Goal: Task Accomplishment & Management: Use online tool/utility

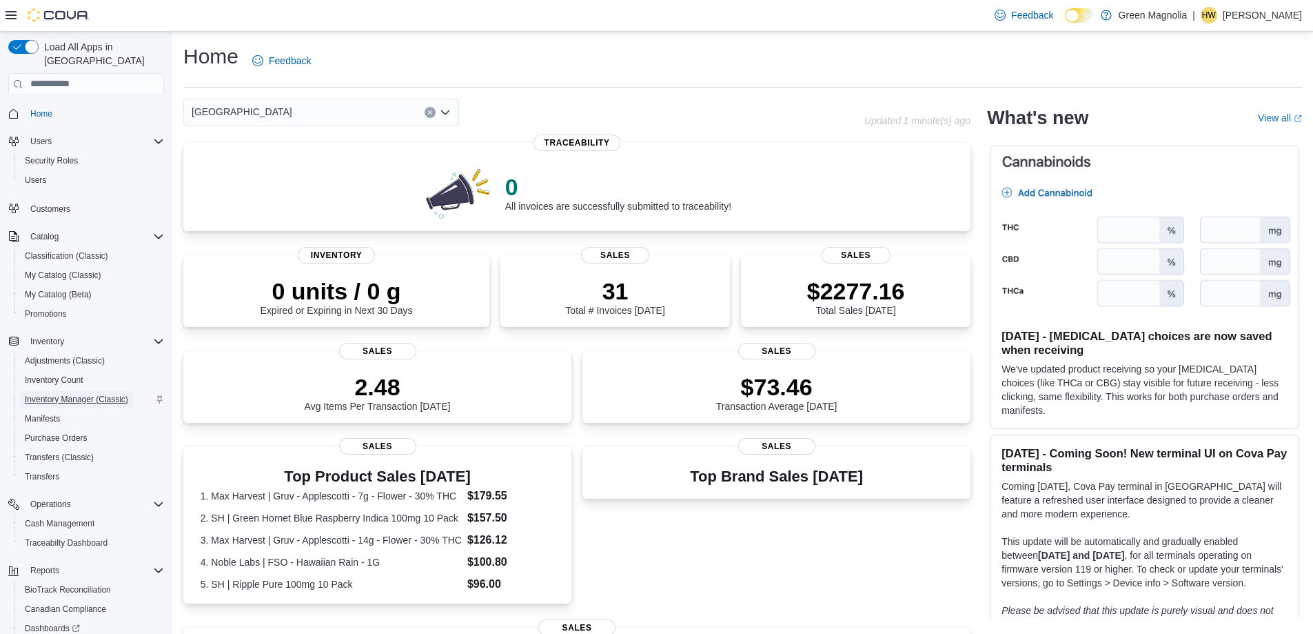
click at [87, 394] on span "Inventory Manager (Classic)" at bounding box center [76, 399] width 103 height 11
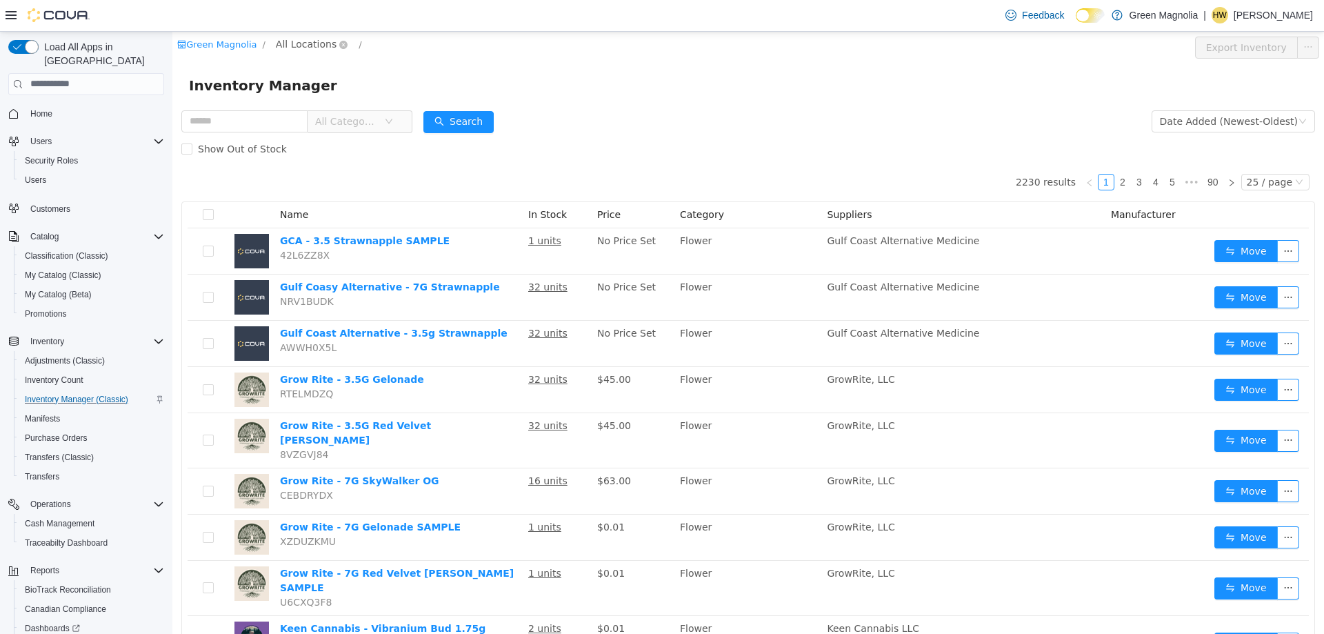
click at [290, 45] on span "All Locations" at bounding box center [306, 43] width 61 height 15
click at [327, 117] on span "[GEOGRAPHIC_DATA]" at bounding box center [352, 117] width 101 height 11
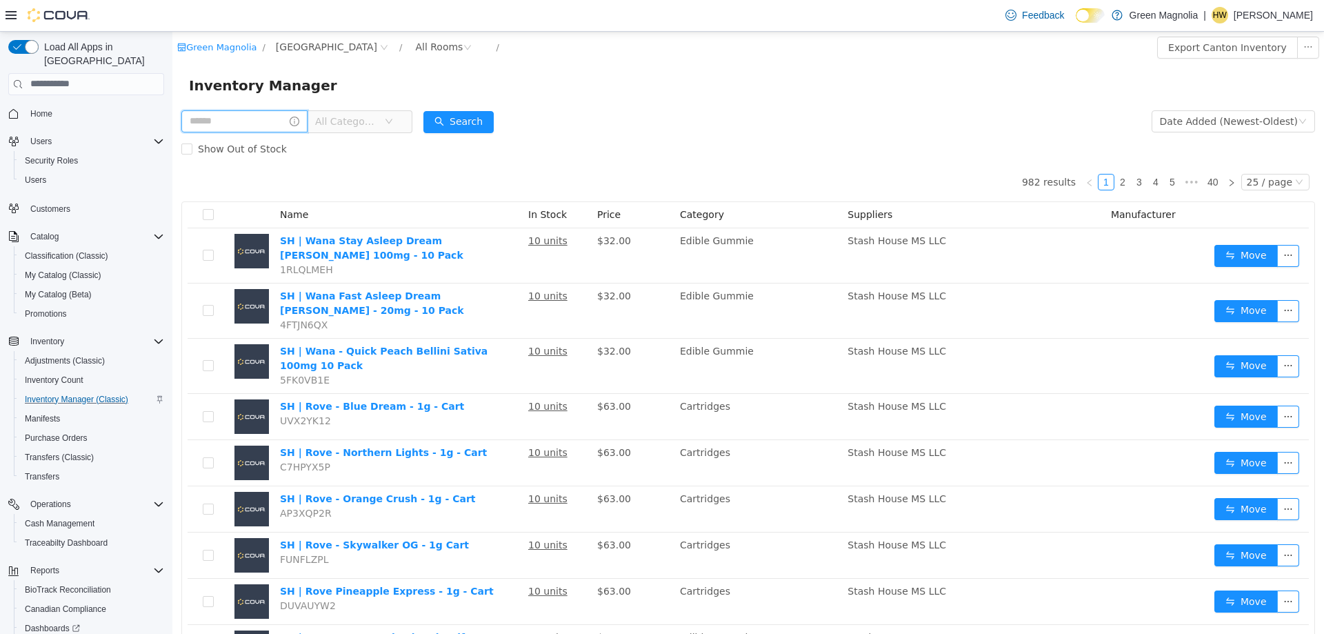
click at [232, 119] on input "text" at bounding box center [244, 121] width 126 height 22
type input "*****"
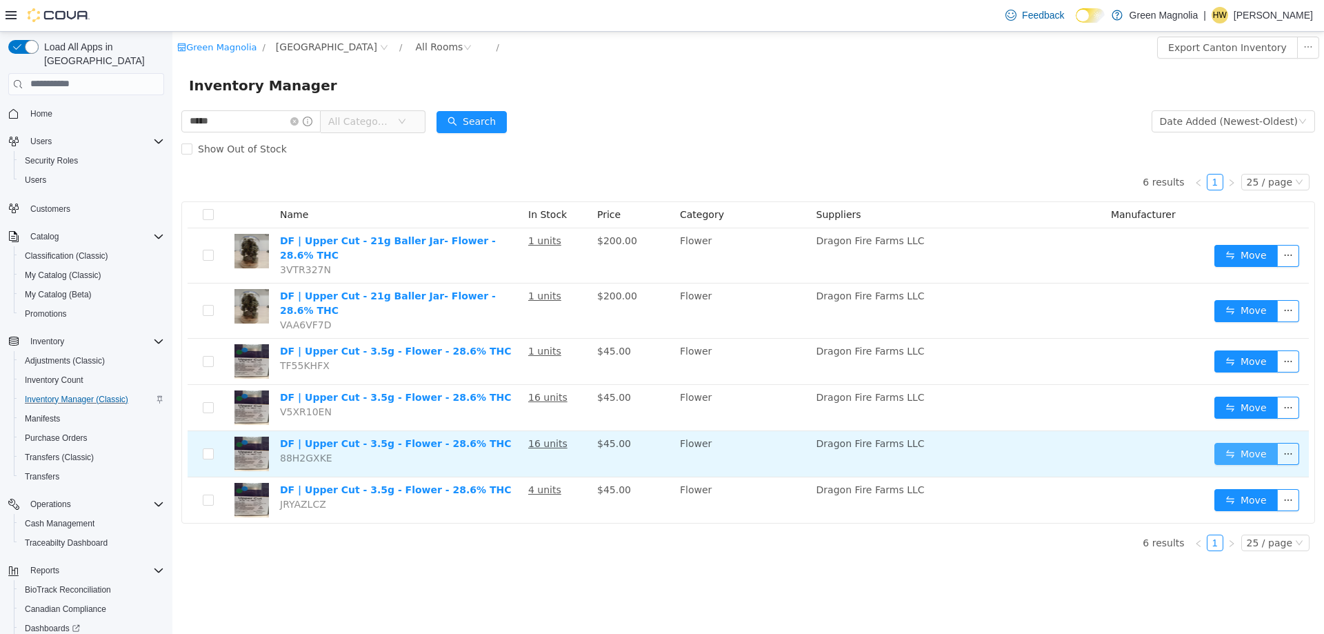
click at [1241, 442] on button "Move" at bounding box center [1245, 453] width 63 height 22
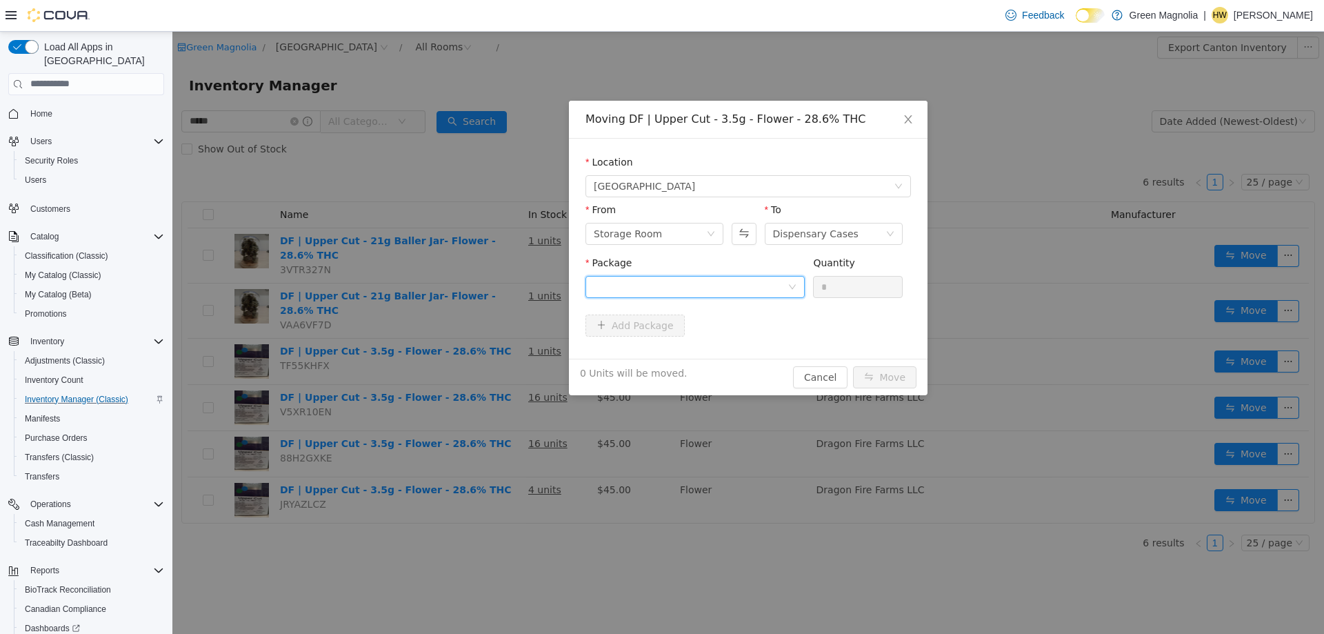
click at [709, 284] on div at bounding box center [691, 286] width 194 height 21
click at [678, 367] on div "Moving [GEOGRAPHIC_DATA] | Upper Cut - 3.5g - Flower - 28.6% THC Location [GEOG…" at bounding box center [748, 247] width 358 height 294
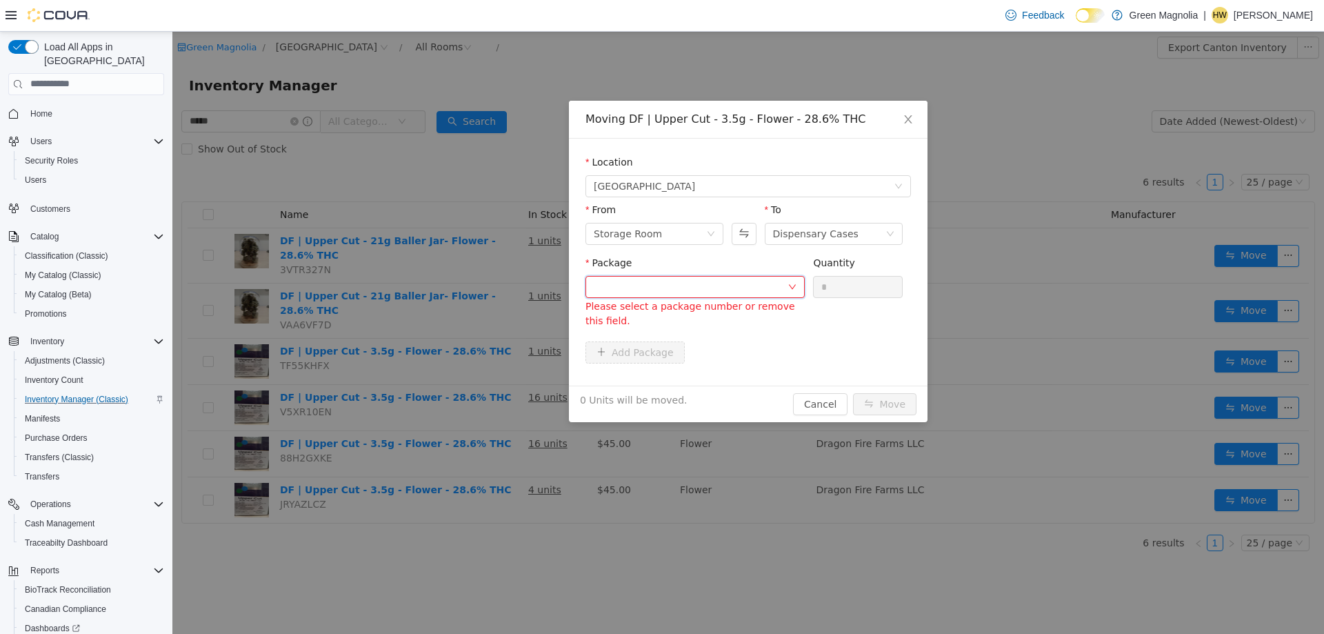
click at [694, 283] on div at bounding box center [691, 286] width 194 height 21
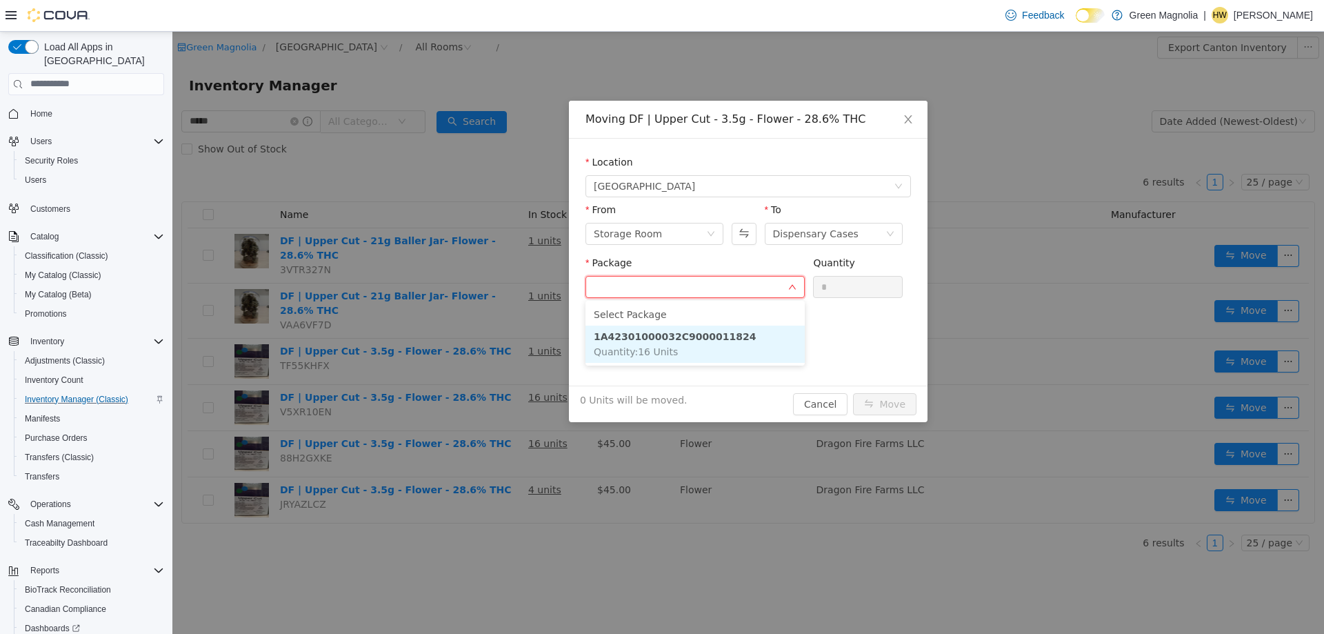
click at [691, 334] on strong "1A42301000032C9000011824" at bounding box center [675, 335] width 162 height 11
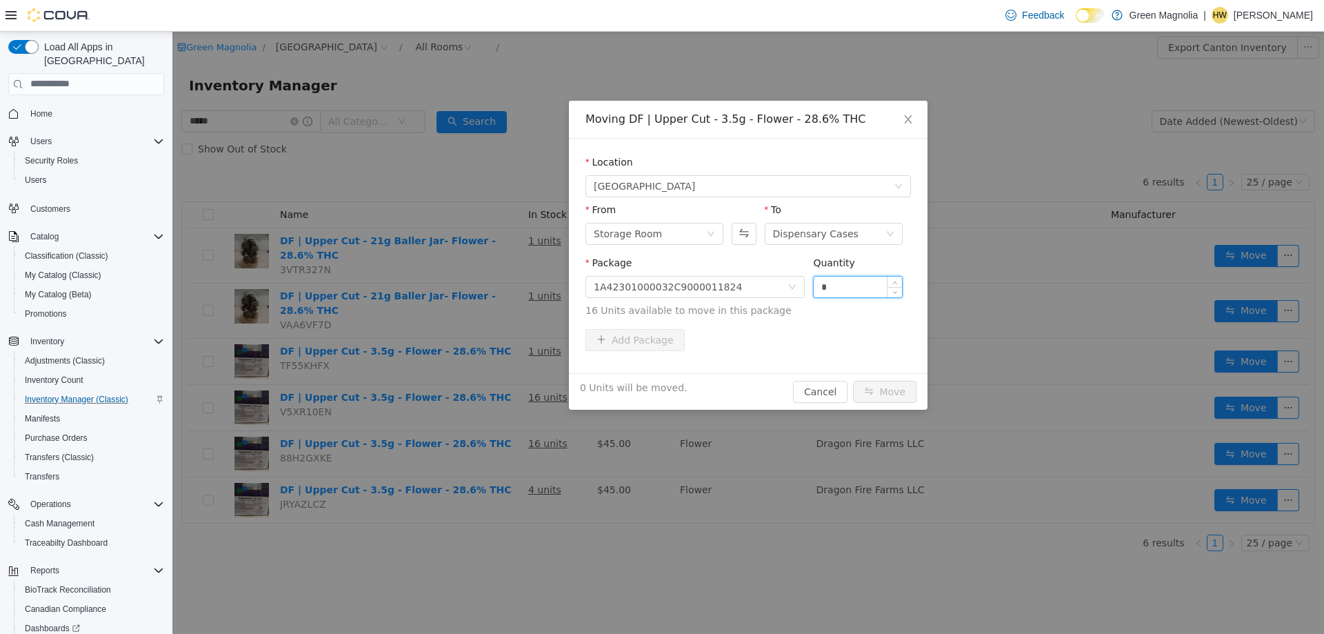
drag, startPoint x: 853, startPoint y: 285, endPoint x: 816, endPoint y: 286, distance: 37.9
click at [816, 286] on input "*" at bounding box center [857, 286] width 88 height 21
type input "**"
click at [853, 380] on button "Move" at bounding box center [884, 391] width 63 height 22
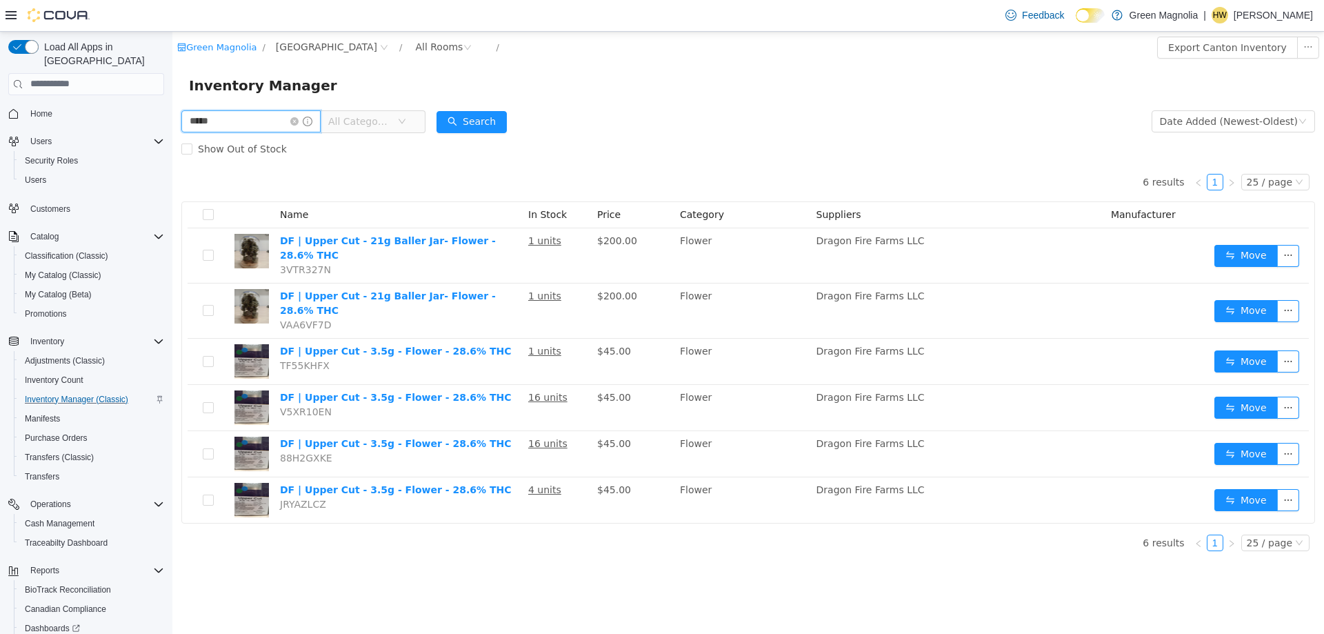
drag, startPoint x: 236, startPoint y: 119, endPoint x: 161, endPoint y: 114, distance: 75.3
click at [172, 114] on html "Green Magnolia / [GEOGRAPHIC_DATA] / All Rooms / Export Canton Inventory Invent…" at bounding box center [747, 332] width 1151 height 602
type input "******"
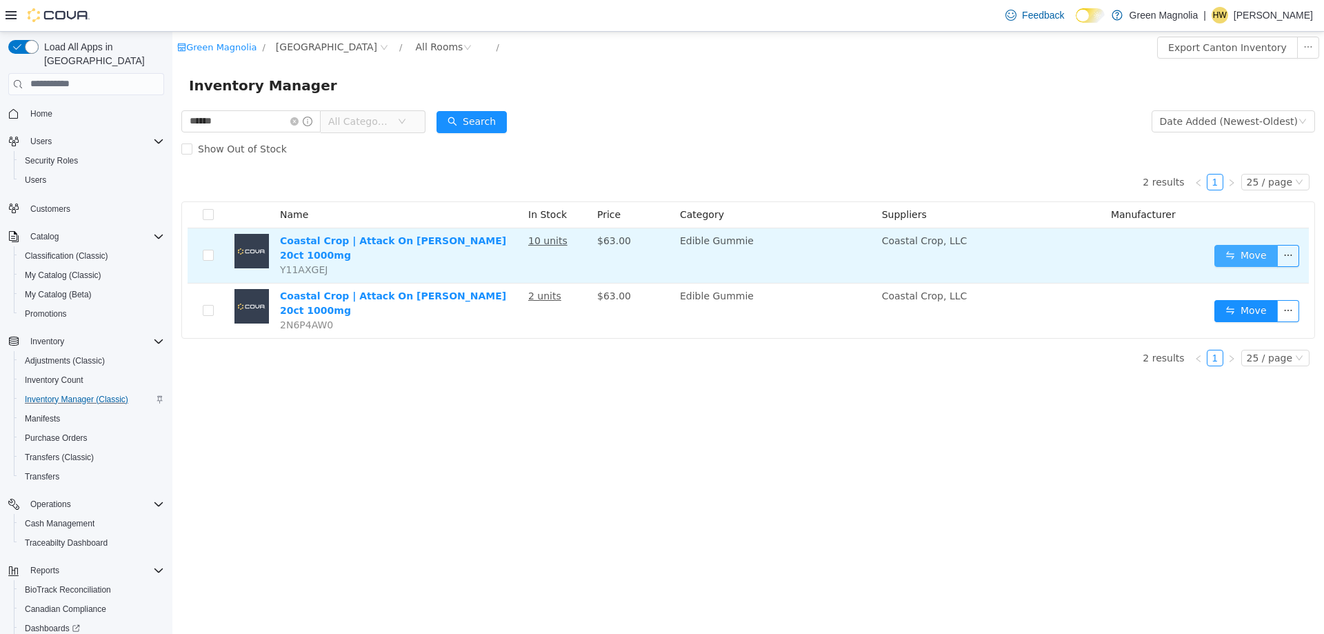
click at [1221, 253] on button "Move" at bounding box center [1245, 255] width 63 height 22
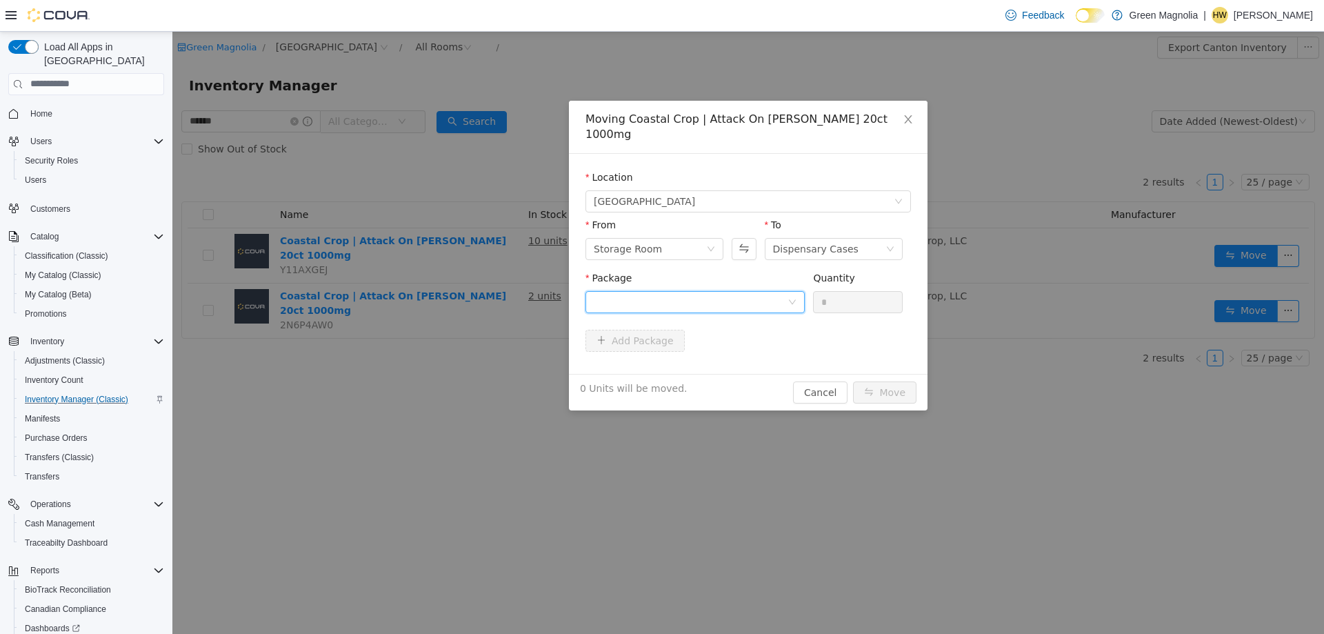
click at [678, 291] on div at bounding box center [691, 301] width 194 height 21
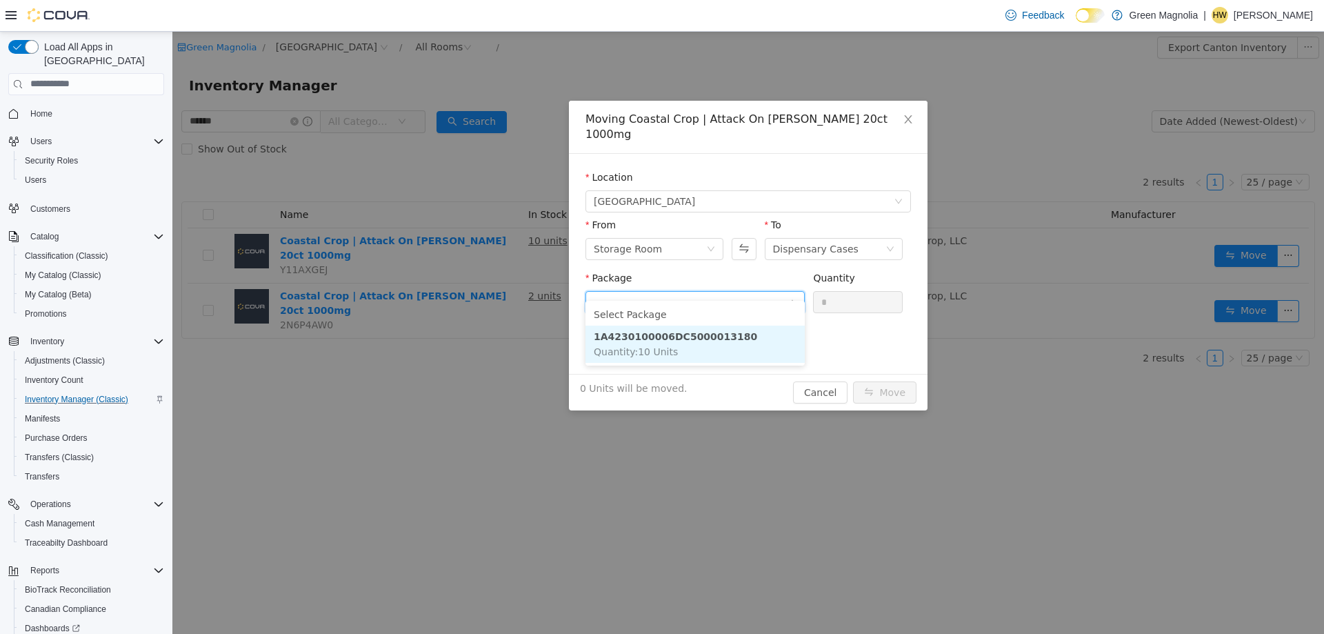
click at [674, 347] on li "1A4230100006DC5000013180 Quantity : 10 Units" at bounding box center [694, 343] width 219 height 37
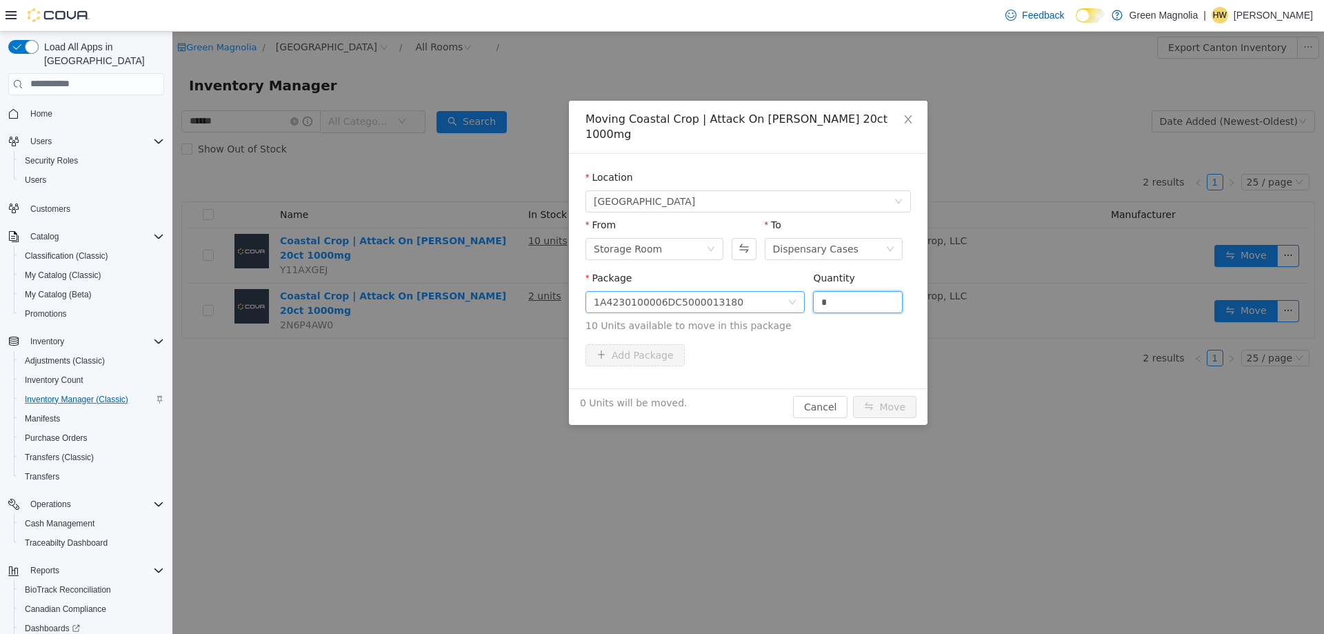
drag, startPoint x: 865, startPoint y: 284, endPoint x: 771, endPoint y: 279, distance: 94.6
click at [776, 285] on span "Package 1A4230100006DC5000013180 Quantity * 10 Units available to move in this …" at bounding box center [747, 302] width 325 height 61
type input "**"
click at [853, 395] on button "Move" at bounding box center [884, 406] width 63 height 22
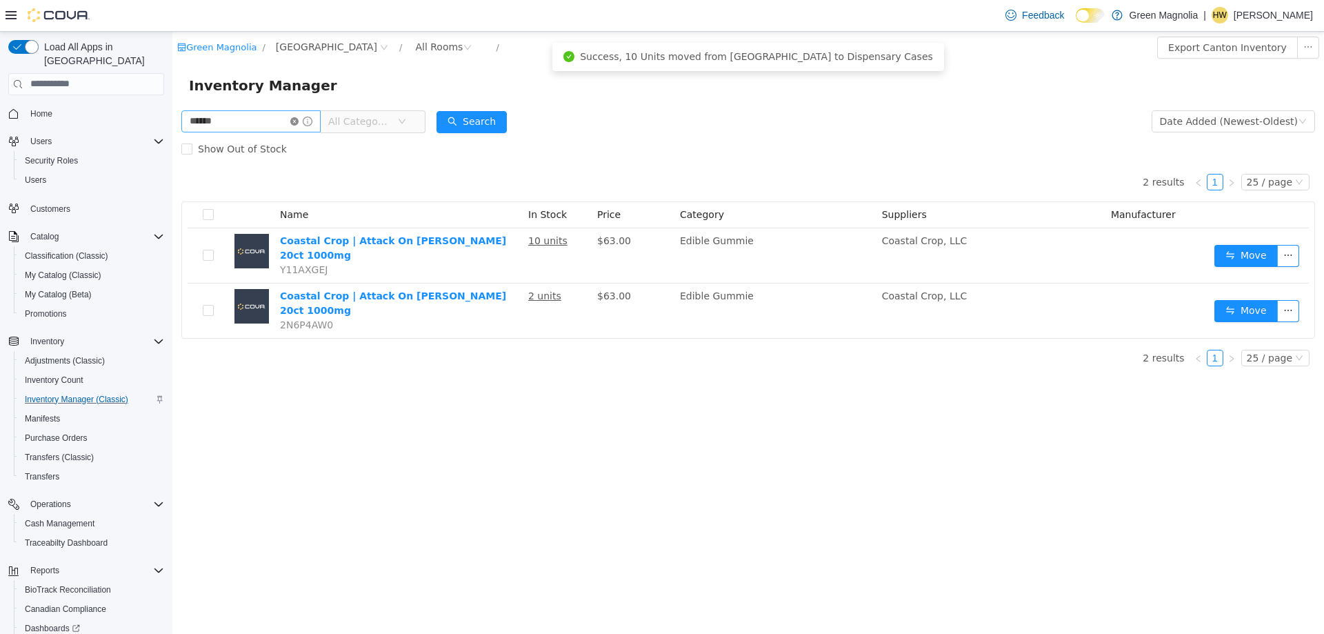
click at [299, 118] on icon "icon: close-circle" at bounding box center [294, 121] width 8 height 8
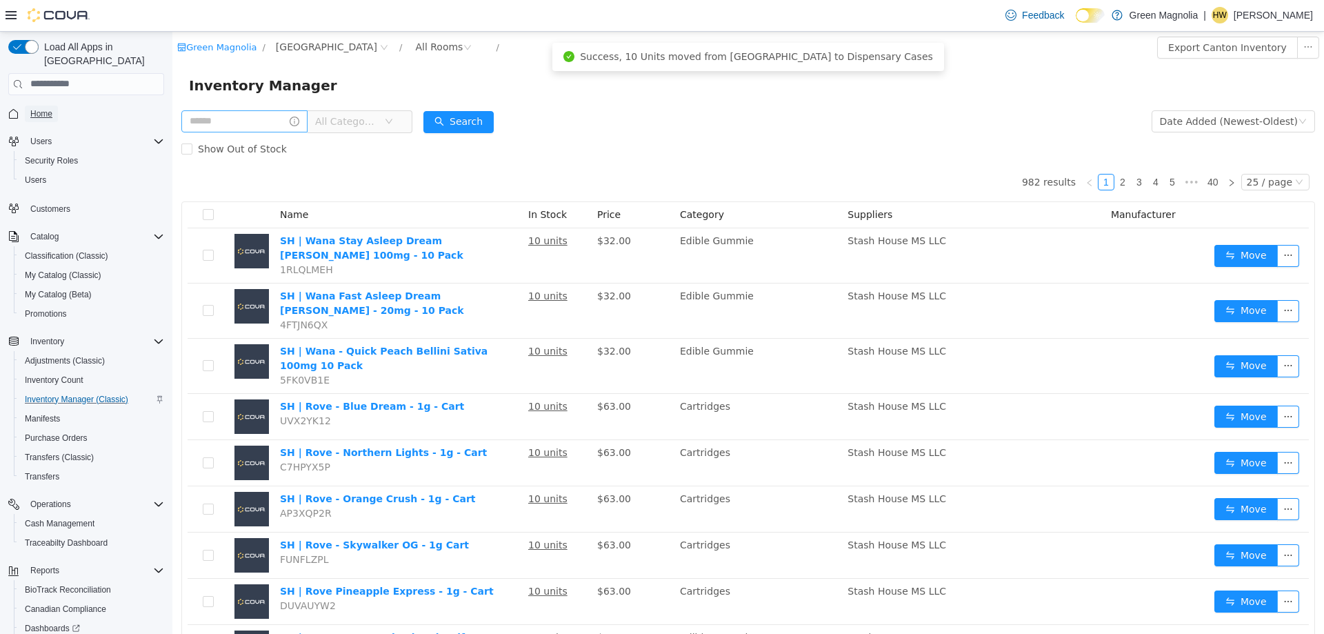
click at [47, 108] on span "Home" at bounding box center [41, 113] width 22 height 11
